Goal: Task Accomplishment & Management: Manage account settings

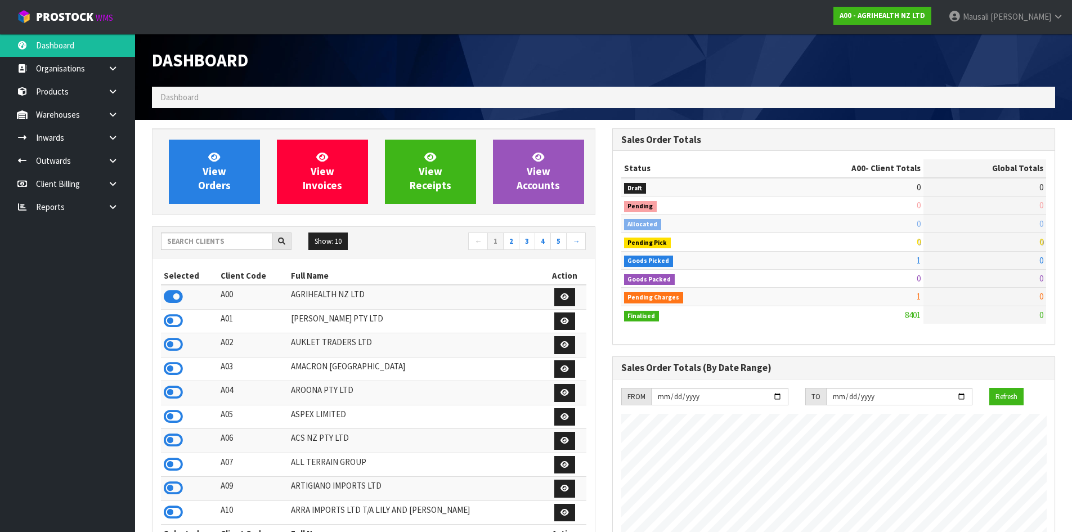
scroll to position [853, 460]
click at [176, 236] on input "text" at bounding box center [216, 240] width 111 height 17
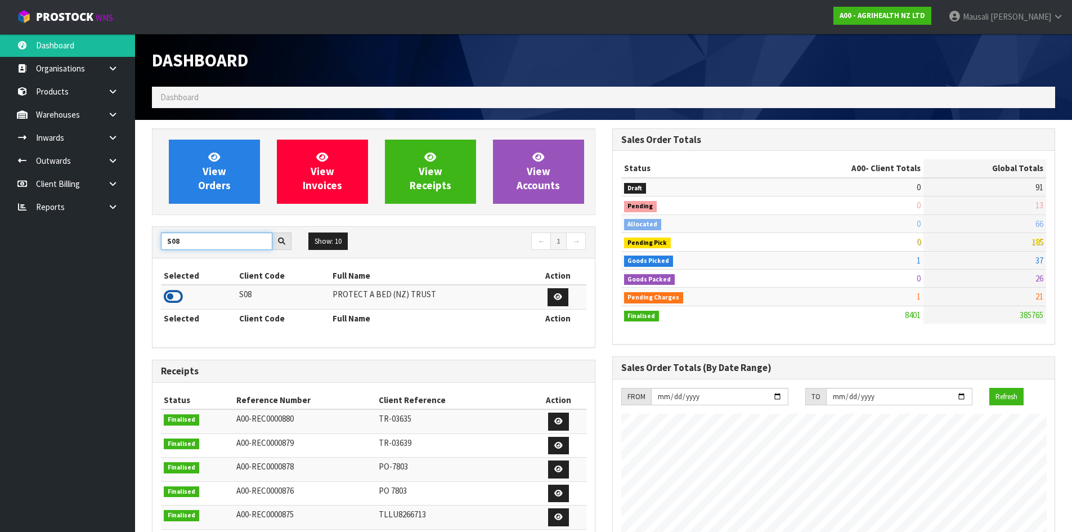
type input "S08"
click at [173, 294] on icon at bounding box center [173, 296] width 19 height 17
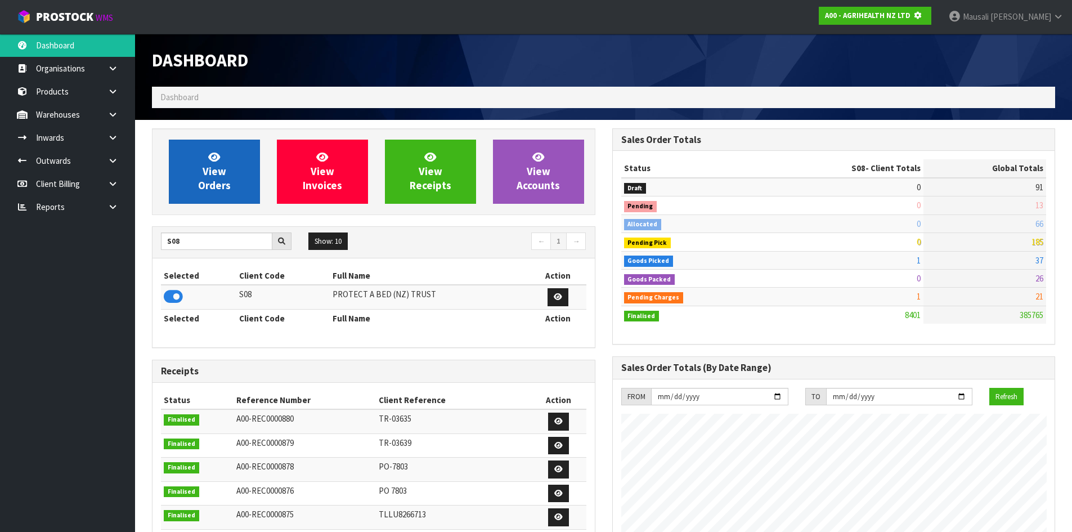
scroll to position [562174, 562416]
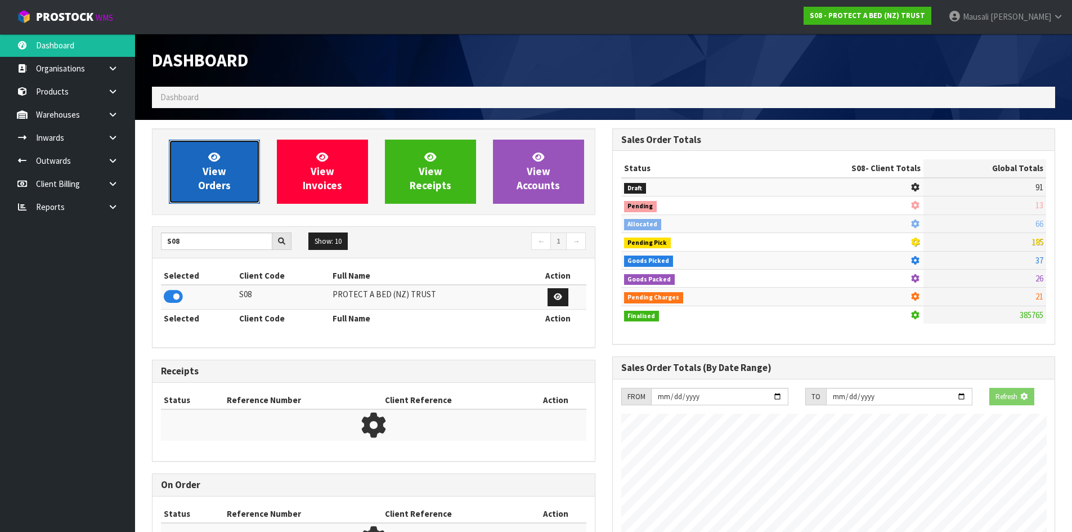
click at [220, 161] on icon at bounding box center [214, 156] width 12 height 11
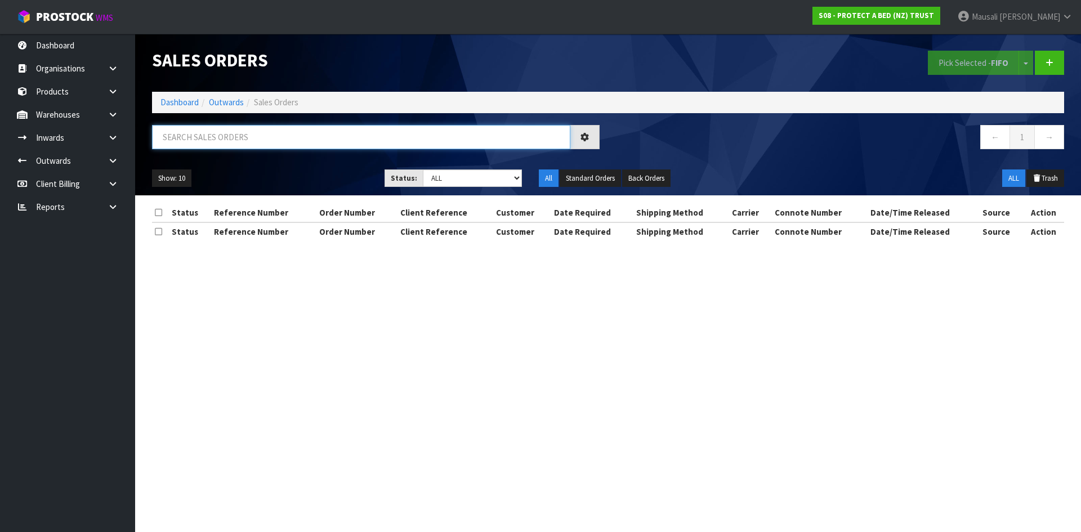
click at [171, 144] on input "text" at bounding box center [361, 137] width 418 height 24
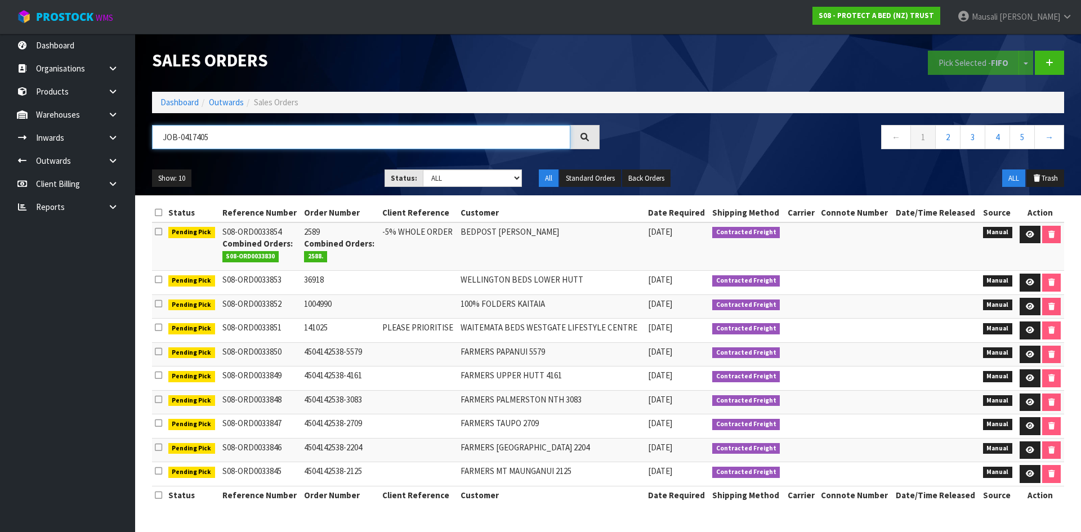
type input "JOB-0417405"
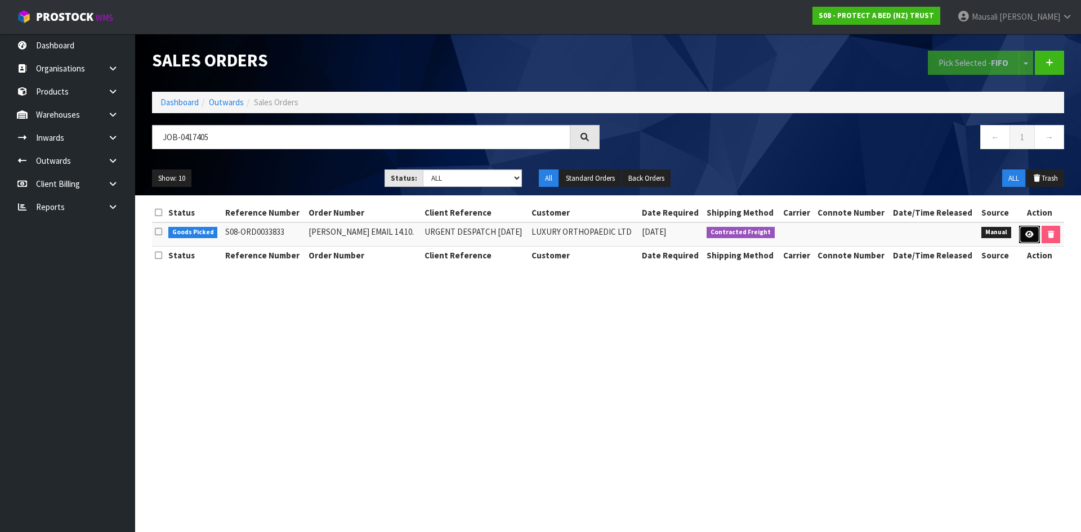
click at [1028, 236] on icon at bounding box center [1029, 234] width 8 height 7
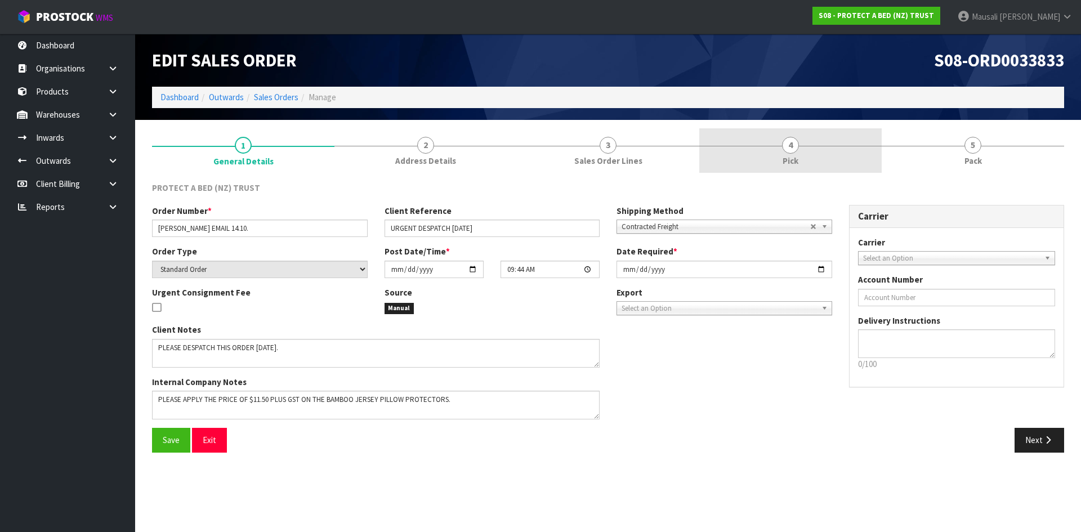
drag, startPoint x: 809, startPoint y: 159, endPoint x: 807, endPoint y: 166, distance: 7.5
click at [809, 158] on link "4 Pick" at bounding box center [790, 150] width 182 height 44
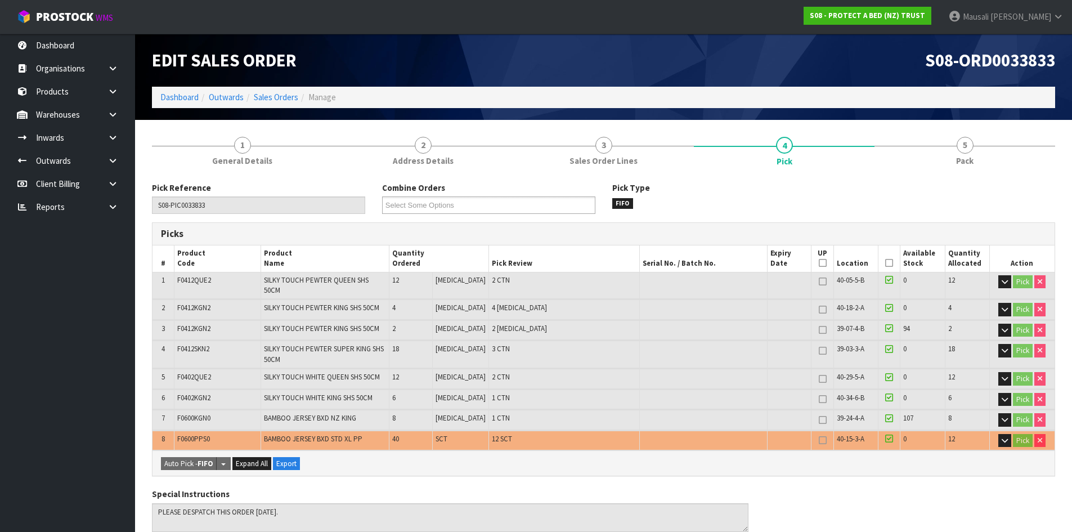
click at [885, 263] on icon at bounding box center [889, 263] width 8 height 1
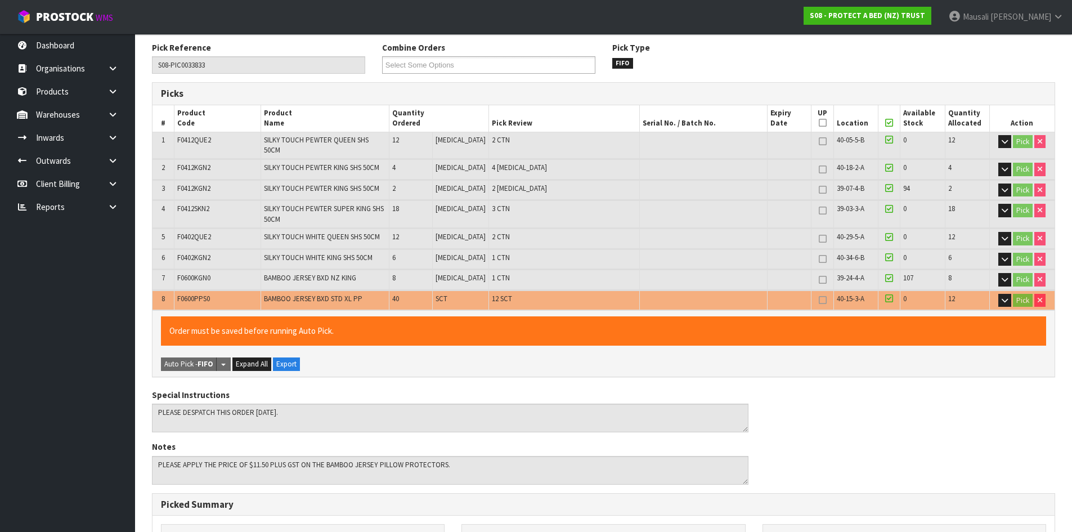
scroll to position [422, 0]
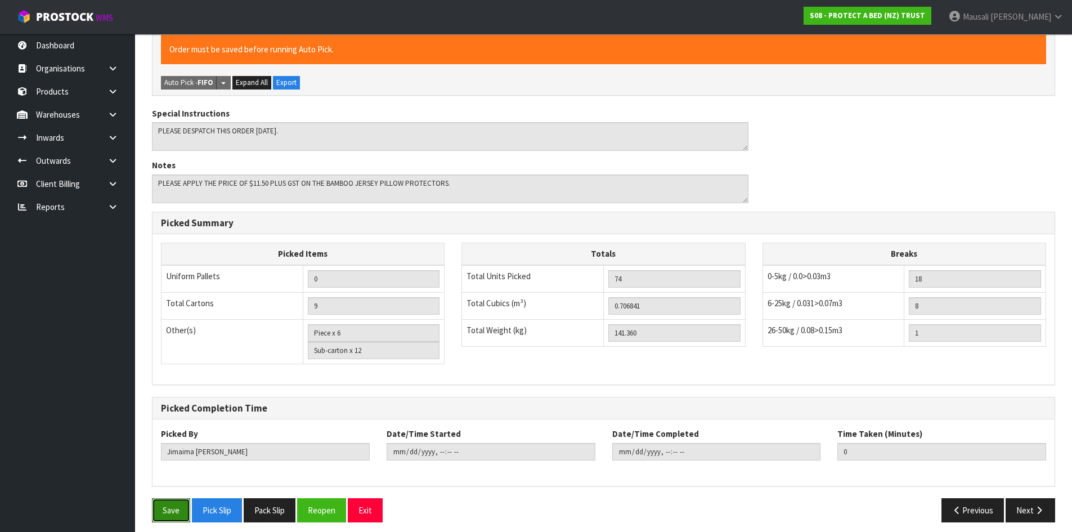
click at [176, 505] on button "Save" at bounding box center [171, 510] width 38 height 24
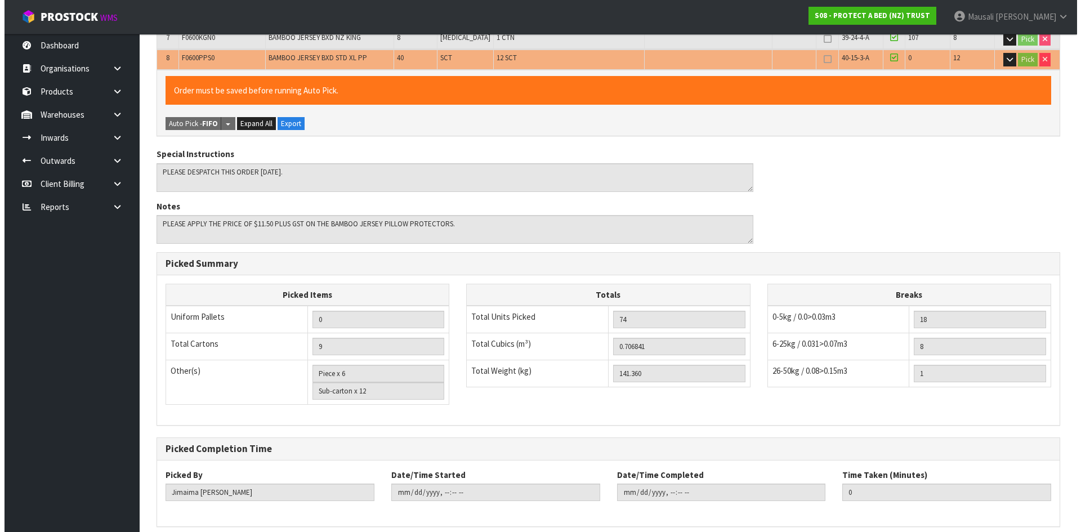
scroll to position [0, 0]
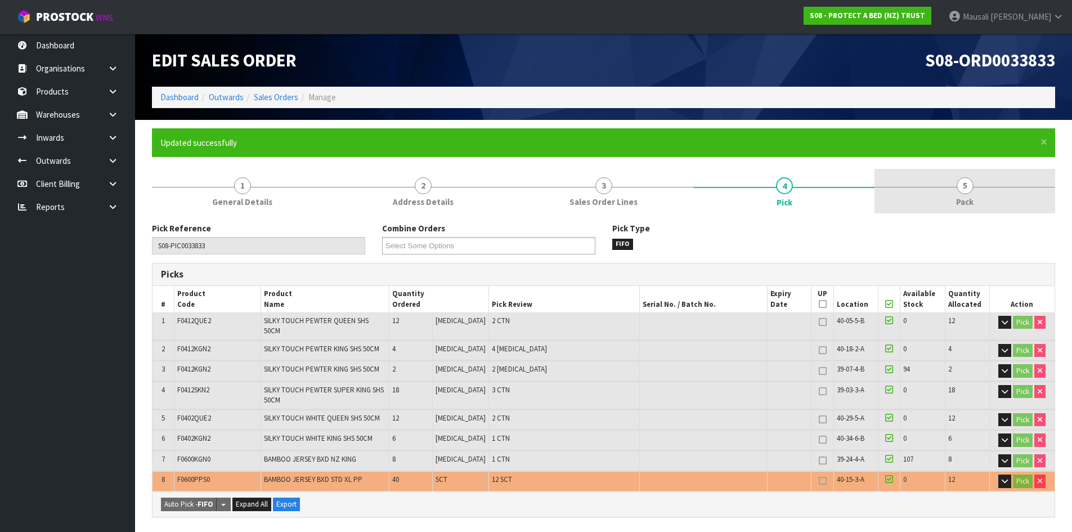
click at [962, 196] on span "Pack" at bounding box center [964, 202] width 17 height 12
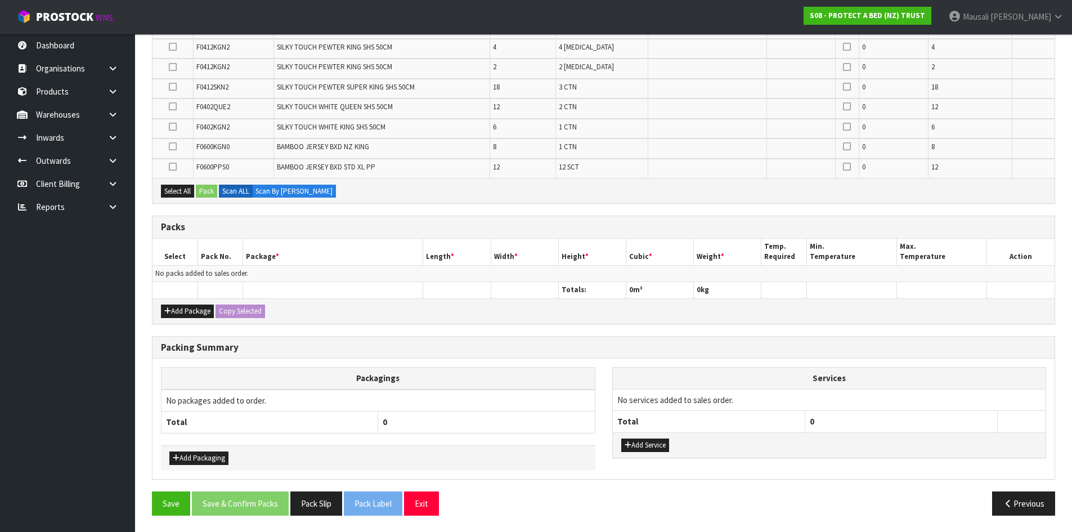
scroll to position [284, 0]
click at [185, 310] on button "Add Package" at bounding box center [187, 311] width 53 height 14
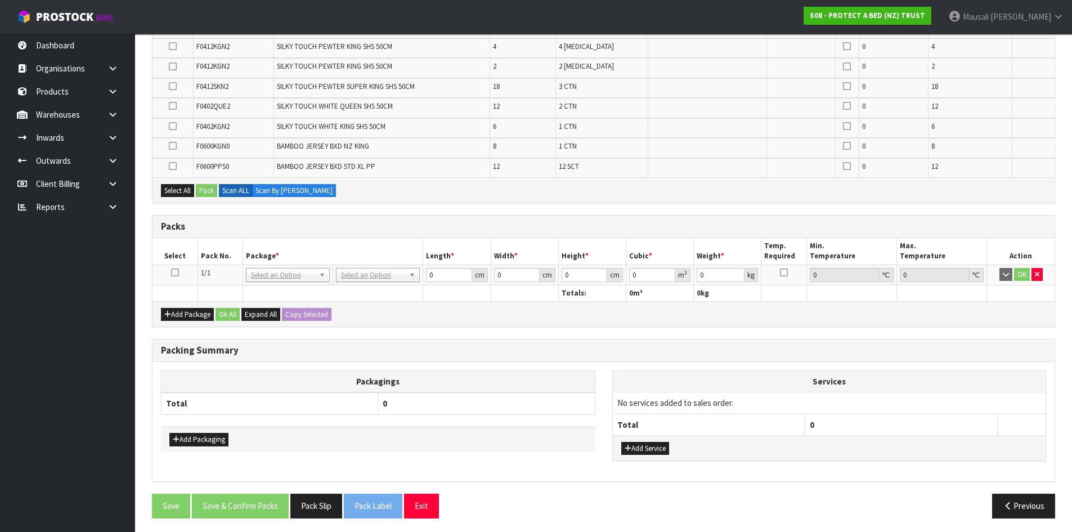
click at [175, 273] on icon at bounding box center [175, 272] width 8 height 1
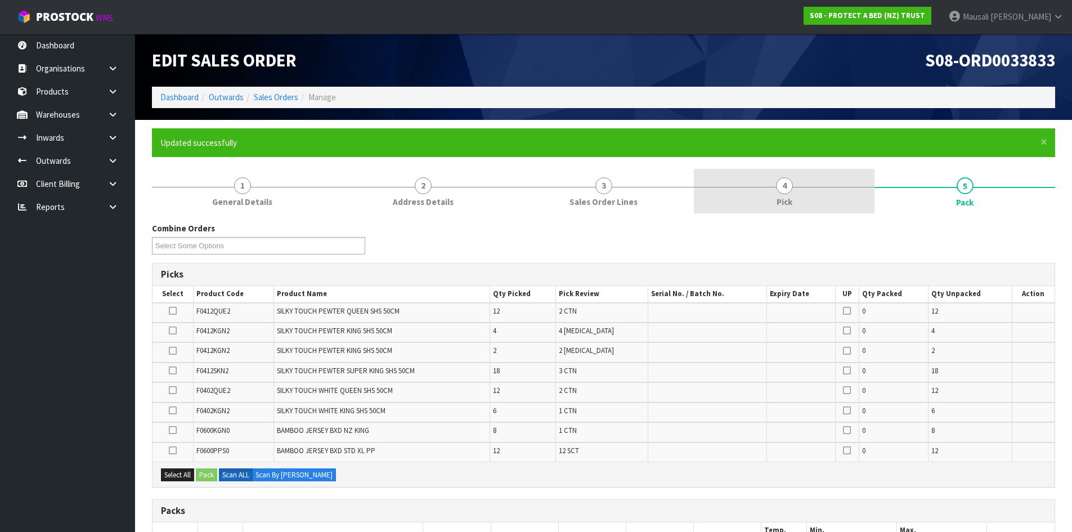
scroll to position [113, 0]
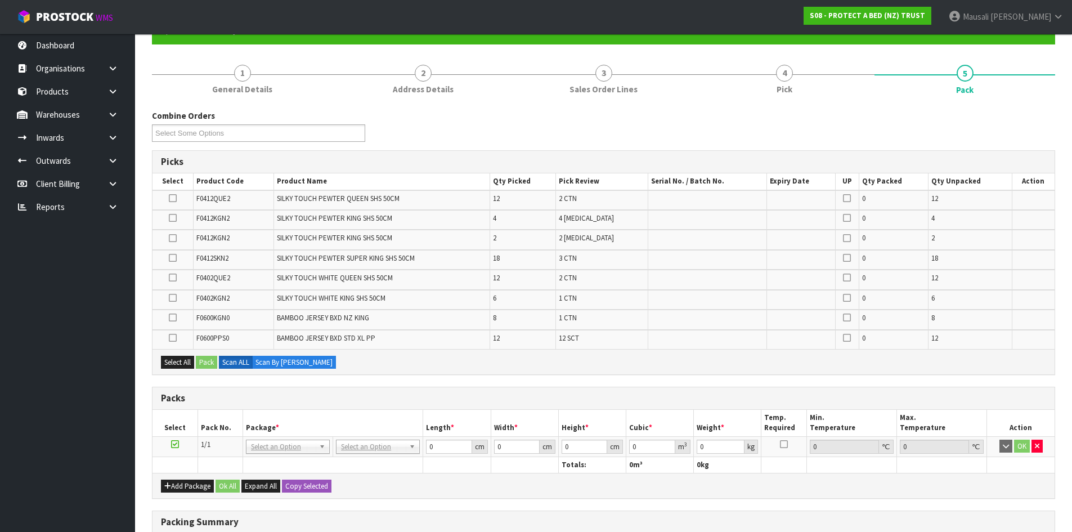
click at [176, 258] on icon at bounding box center [173, 258] width 8 height 1
click at [0, 0] on input "checkbox" at bounding box center [0, 0] width 0 height 0
click at [209, 359] on button "Pack" at bounding box center [206, 363] width 21 height 14
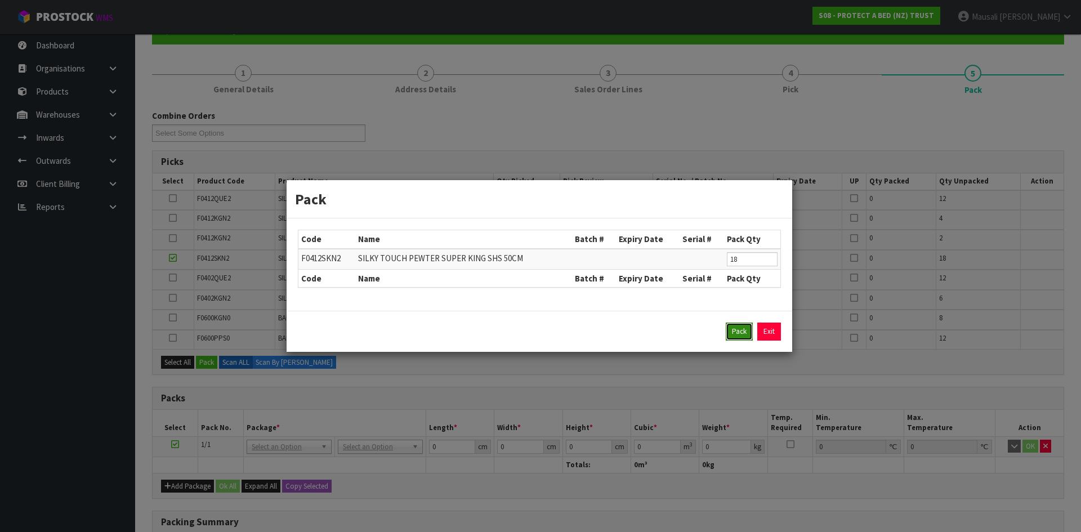
click at [729, 334] on button "Pack" at bounding box center [739, 332] width 27 height 18
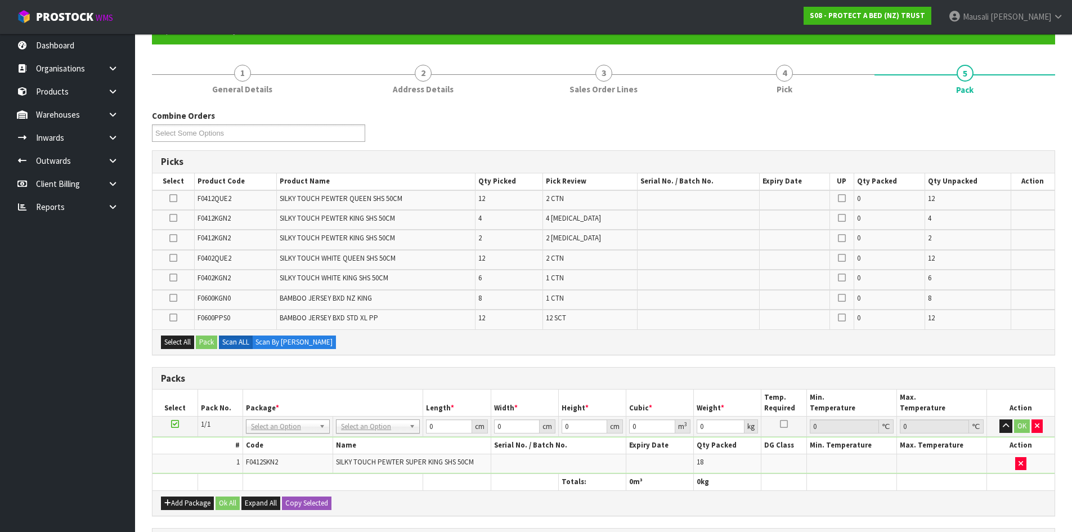
click at [176, 198] on icon at bounding box center [173, 198] width 8 height 1
click at [0, 0] on input "checkbox" at bounding box center [0, 0] width 0 height 0
click at [173, 258] on icon at bounding box center [173, 258] width 8 height 1
click at [0, 0] on input "checkbox" at bounding box center [0, 0] width 0 height 0
click at [176, 198] on icon at bounding box center [173, 198] width 8 height 1
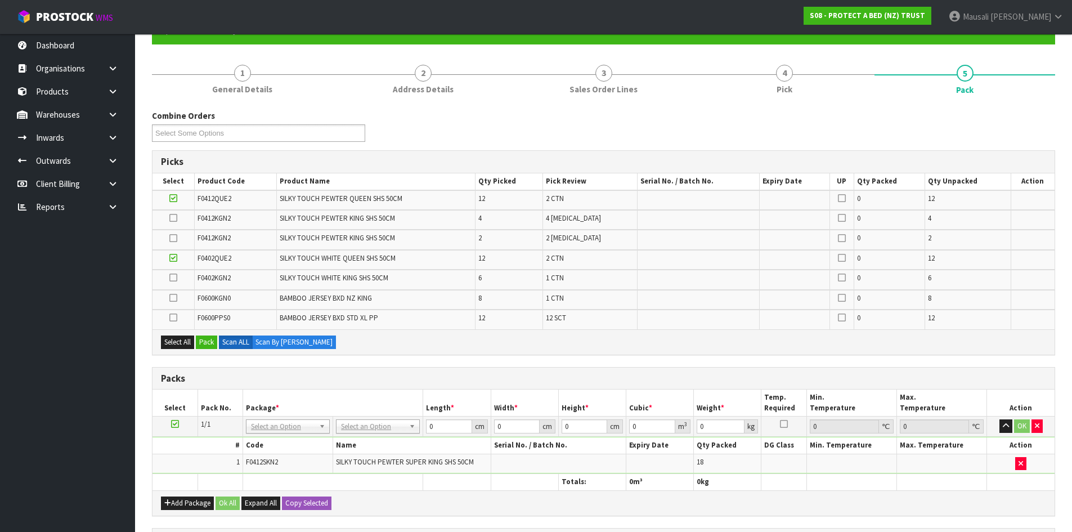
click at [0, 0] on input "checkbox" at bounding box center [0, 0] width 0 height 0
click at [173, 198] on icon at bounding box center [173, 198] width 8 height 1
click at [0, 0] on input "checkbox" at bounding box center [0, 0] width 0 height 0
click at [169, 296] on td at bounding box center [174, 300] width 42 height 20
click at [176, 298] on icon at bounding box center [173, 298] width 8 height 1
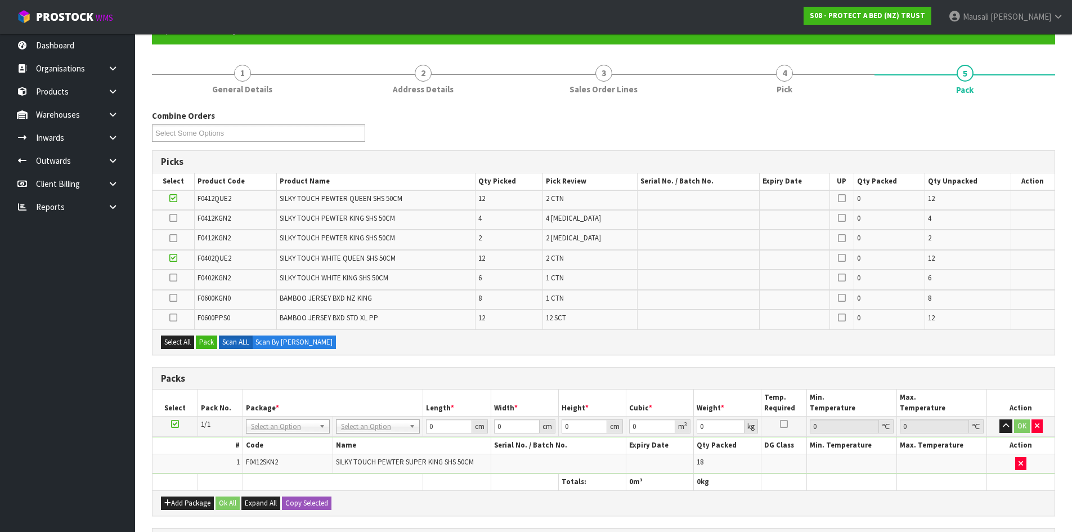
click at [0, 0] on input "checkbox" at bounding box center [0, 0] width 0 height 0
click at [173, 278] on icon at bounding box center [173, 277] width 8 height 1
click at [0, 0] on input "checkbox" at bounding box center [0, 0] width 0 height 0
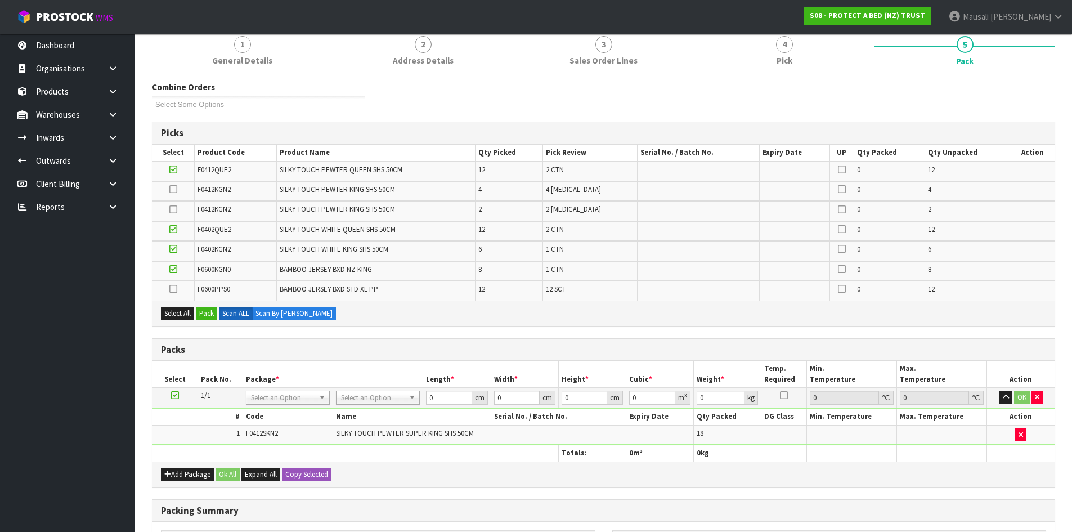
scroll to position [136, 0]
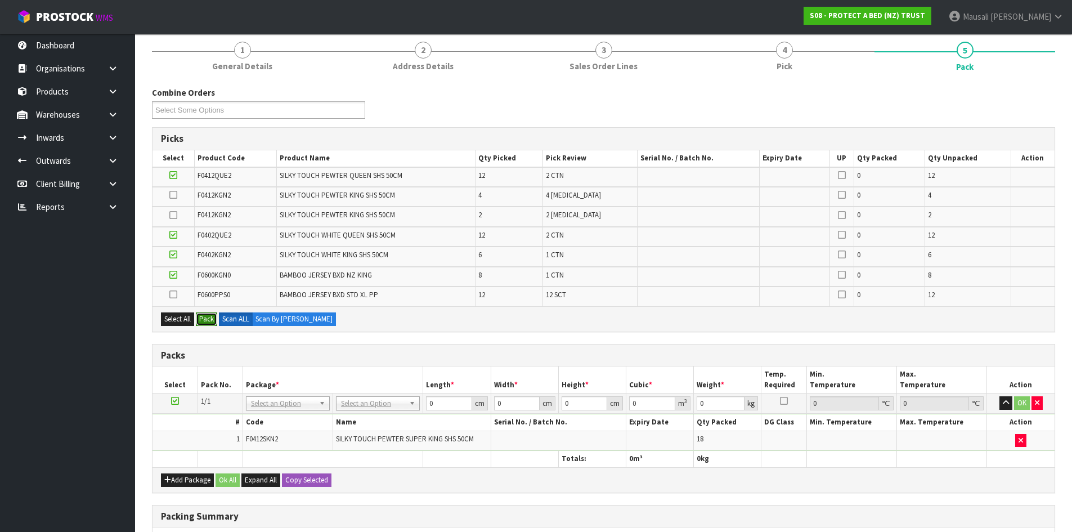
click at [208, 324] on button "Pack" at bounding box center [206, 319] width 21 height 14
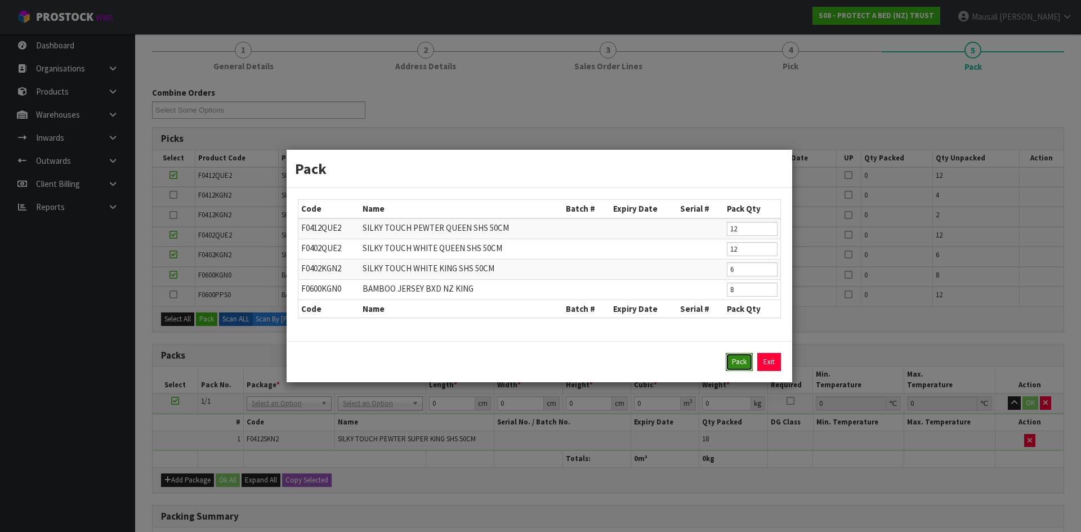
click at [737, 360] on button "Pack" at bounding box center [739, 362] width 27 height 18
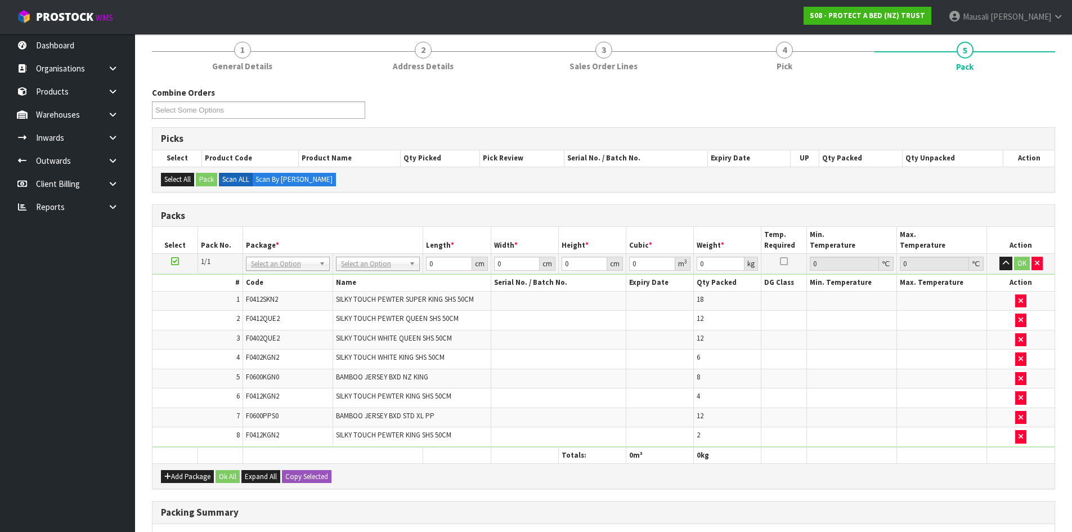
scroll to position [132, 0]
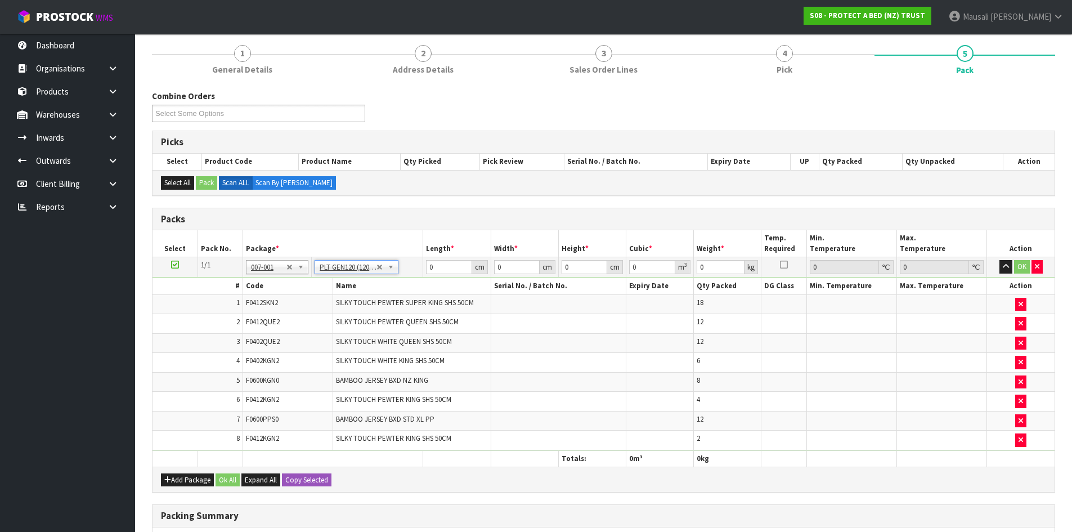
type input "120"
type input "100"
type input "141.36"
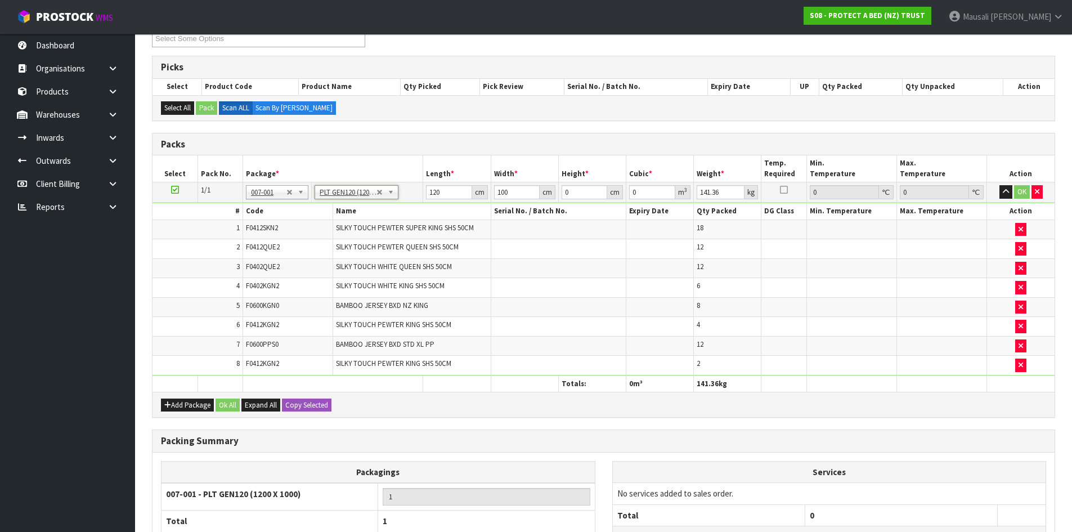
scroll to position [307, 0]
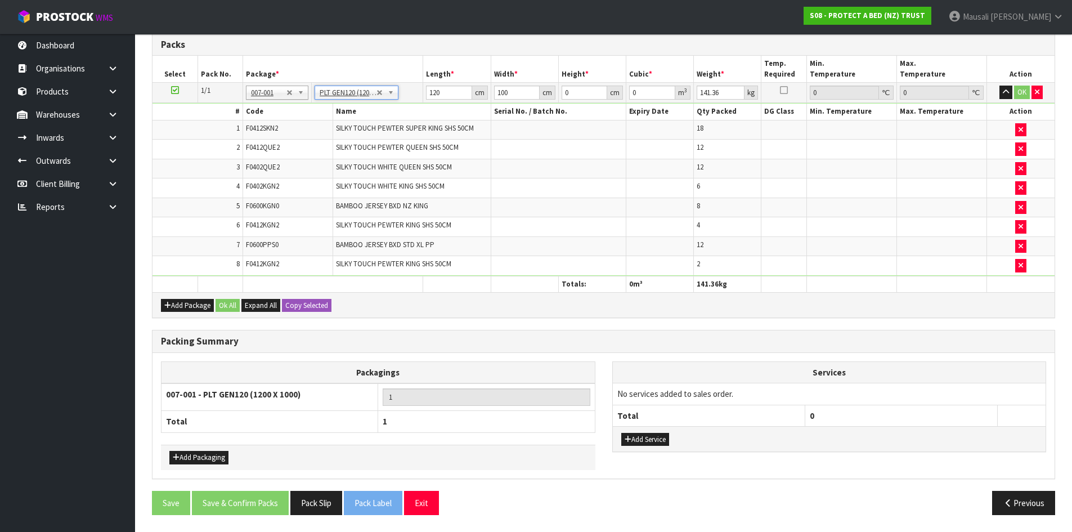
click at [208, 467] on div "Add Packaging" at bounding box center [378, 457] width 435 height 25
click at [208, 460] on button "Add Packaging" at bounding box center [198, 458] width 59 height 14
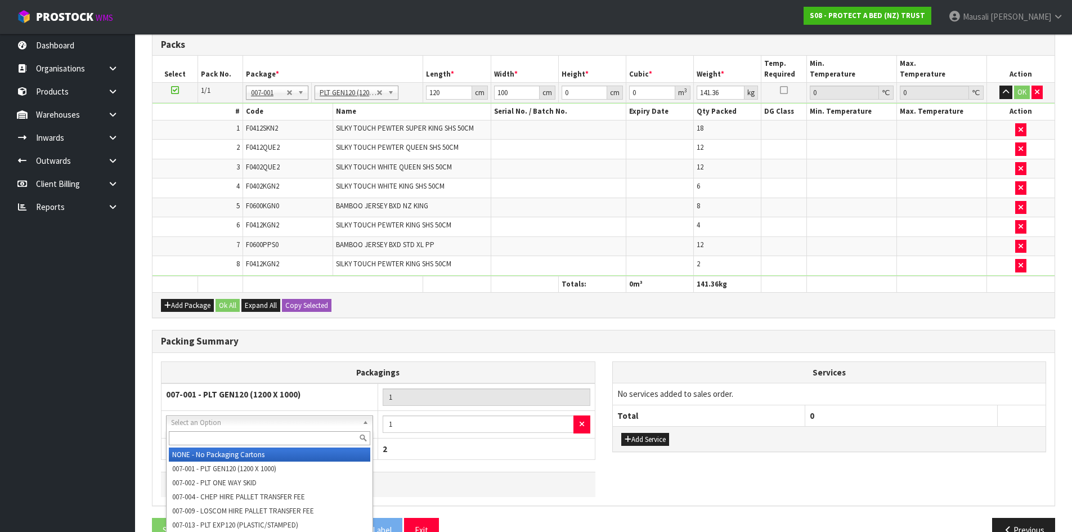
click at [230, 435] on input "text" at bounding box center [270, 438] width 202 height 14
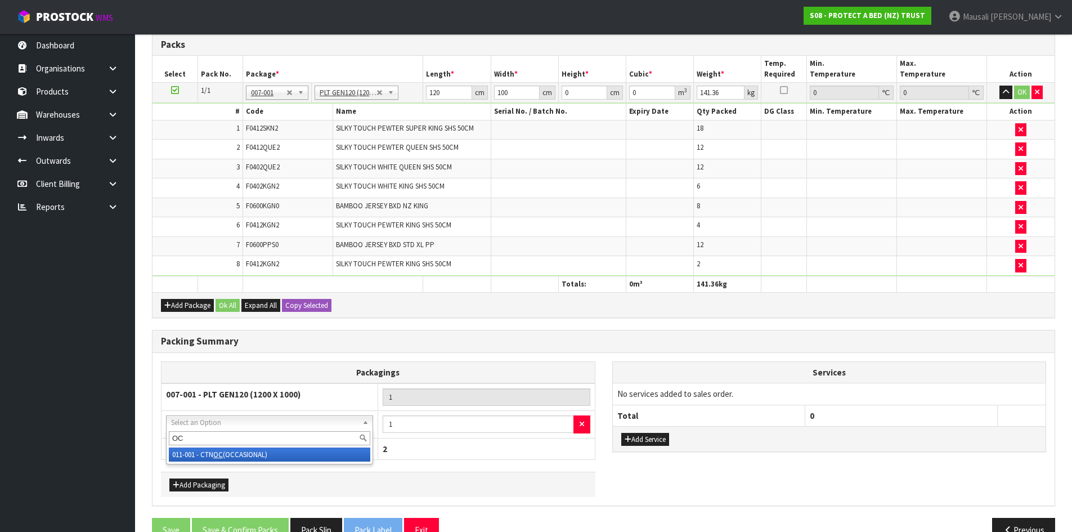
type input "OC"
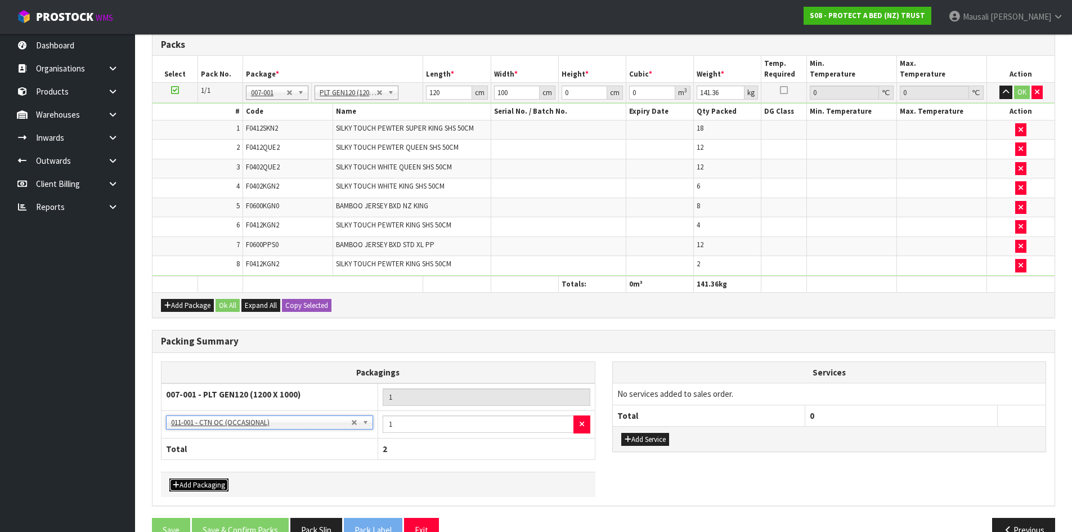
click at [185, 485] on button "Add Packaging" at bounding box center [198, 485] width 59 height 14
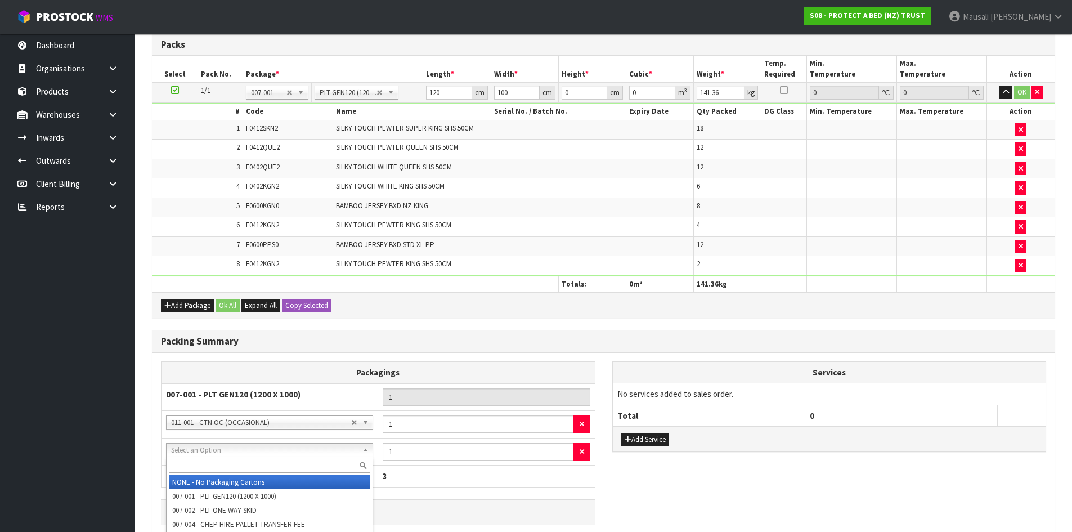
click at [196, 464] on input "text" at bounding box center [270, 466] width 202 height 14
type input "CTN5"
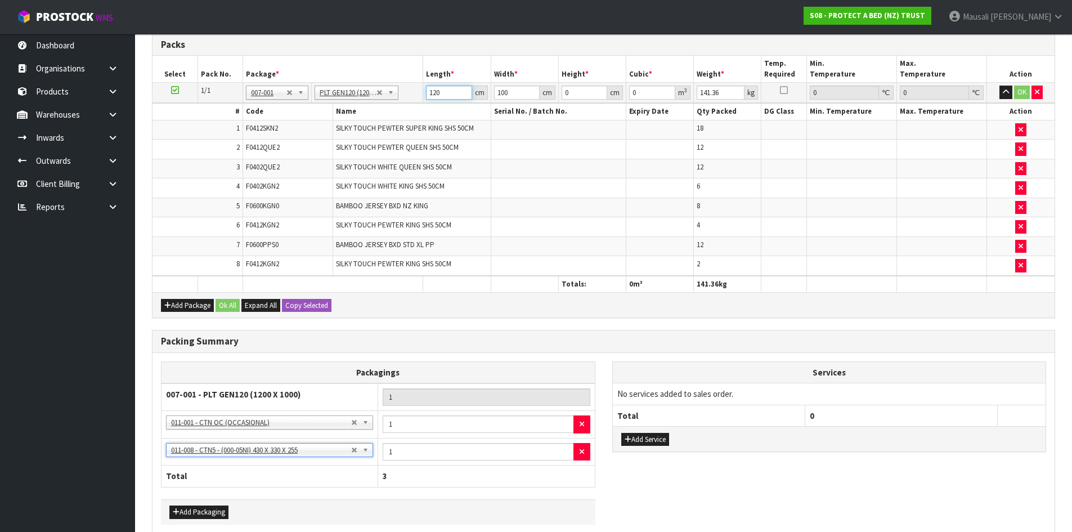
drag, startPoint x: 419, startPoint y: 108, endPoint x: 409, endPoint y: 110, distance: 10.3
click at [409, 110] on tbody "1/1 NONE 007-001 007-002 007-004 007-009 007-013 007-014 007-015 007-017 007-01…" at bounding box center [604, 179] width 902 height 193
type input "117"
type input "113"
type input "8"
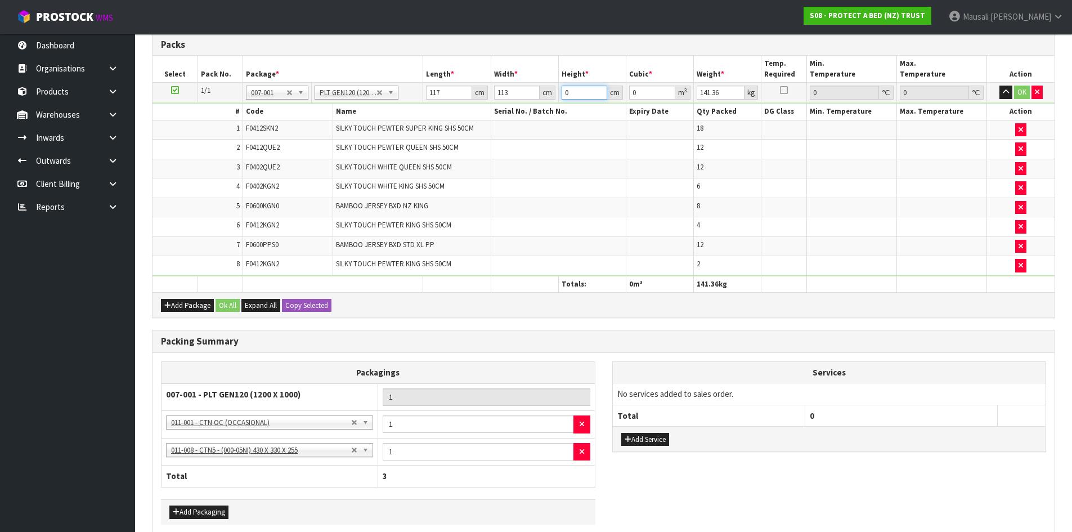
type input "0.105768"
type input "86"
type input "1.137006"
type input "86"
type input "166"
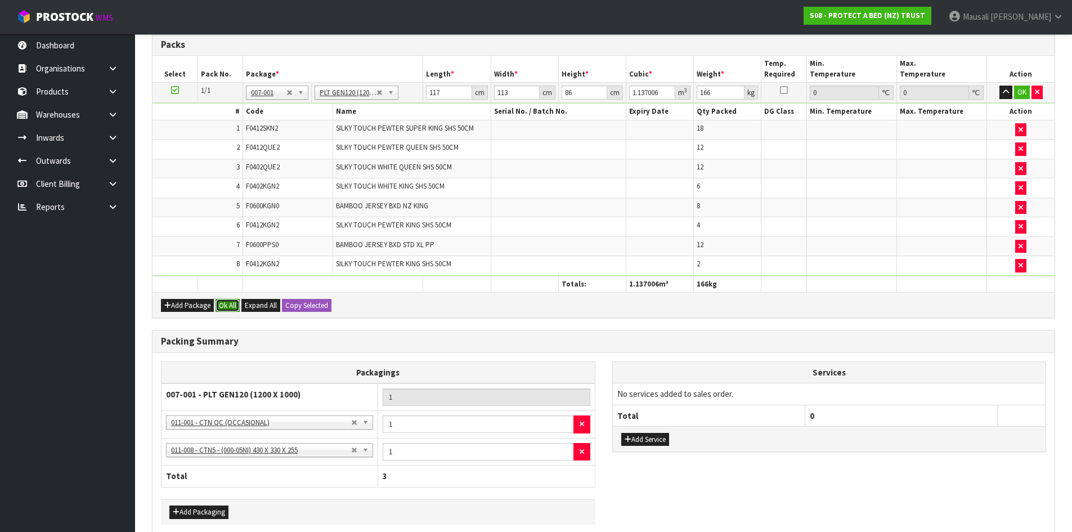
click at [231, 302] on button "Ok All" at bounding box center [228, 306] width 24 height 14
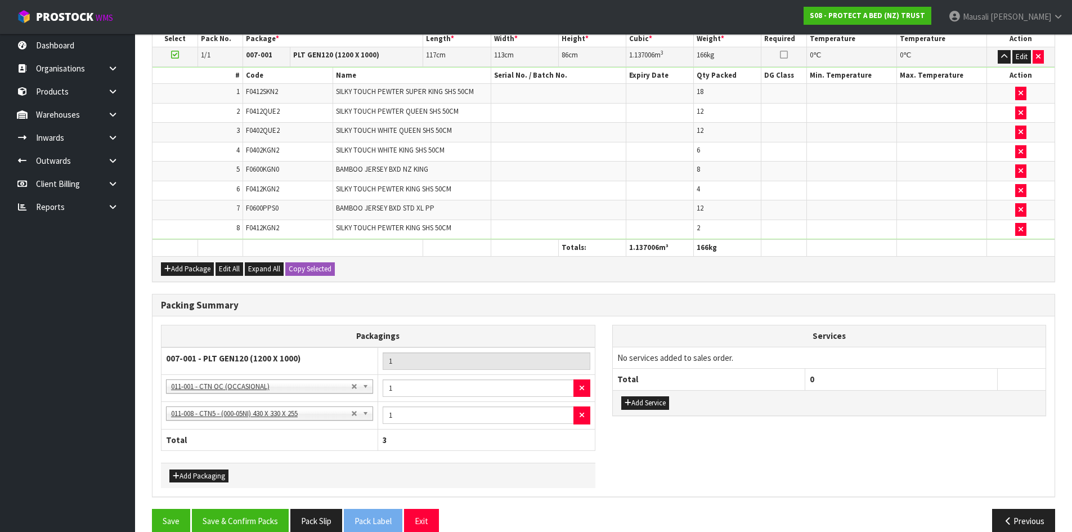
scroll to position [361, 0]
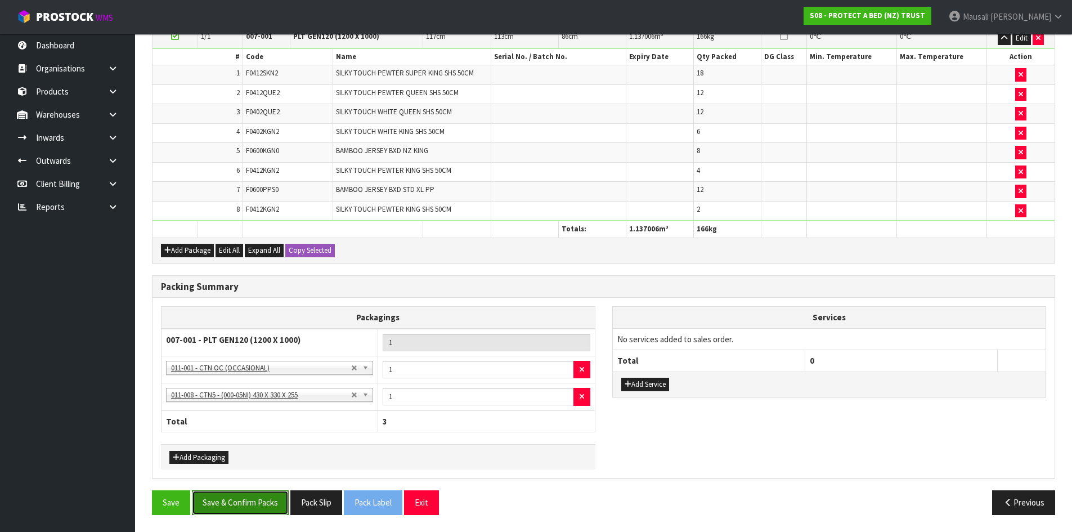
click at [243, 499] on button "Save & Confirm Packs" at bounding box center [240, 502] width 97 height 24
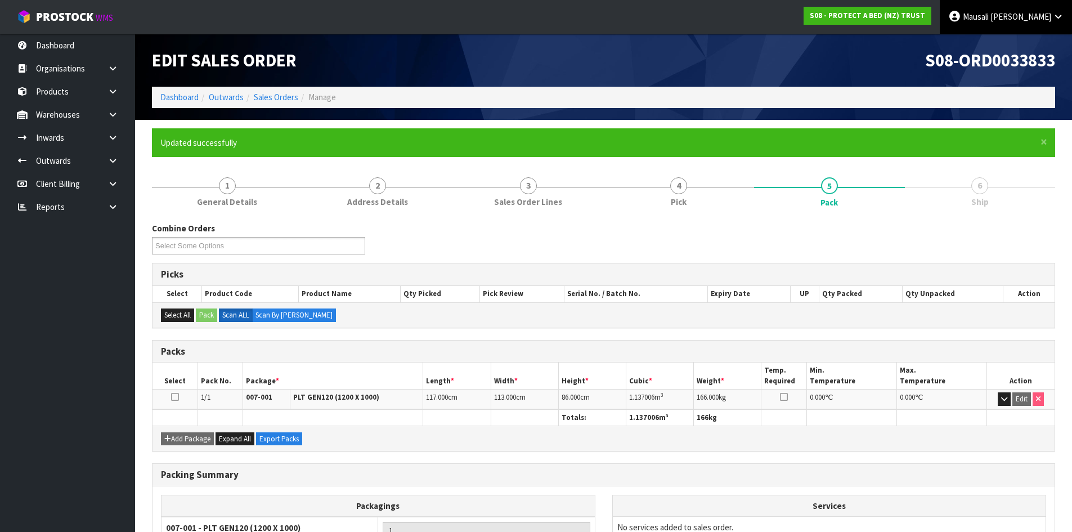
click at [989, 16] on span "Mausali" at bounding box center [976, 16] width 26 height 11
click at [1014, 44] on link "Logout" at bounding box center [1027, 44] width 89 height 15
